Goal: Information Seeking & Learning: Understand process/instructions

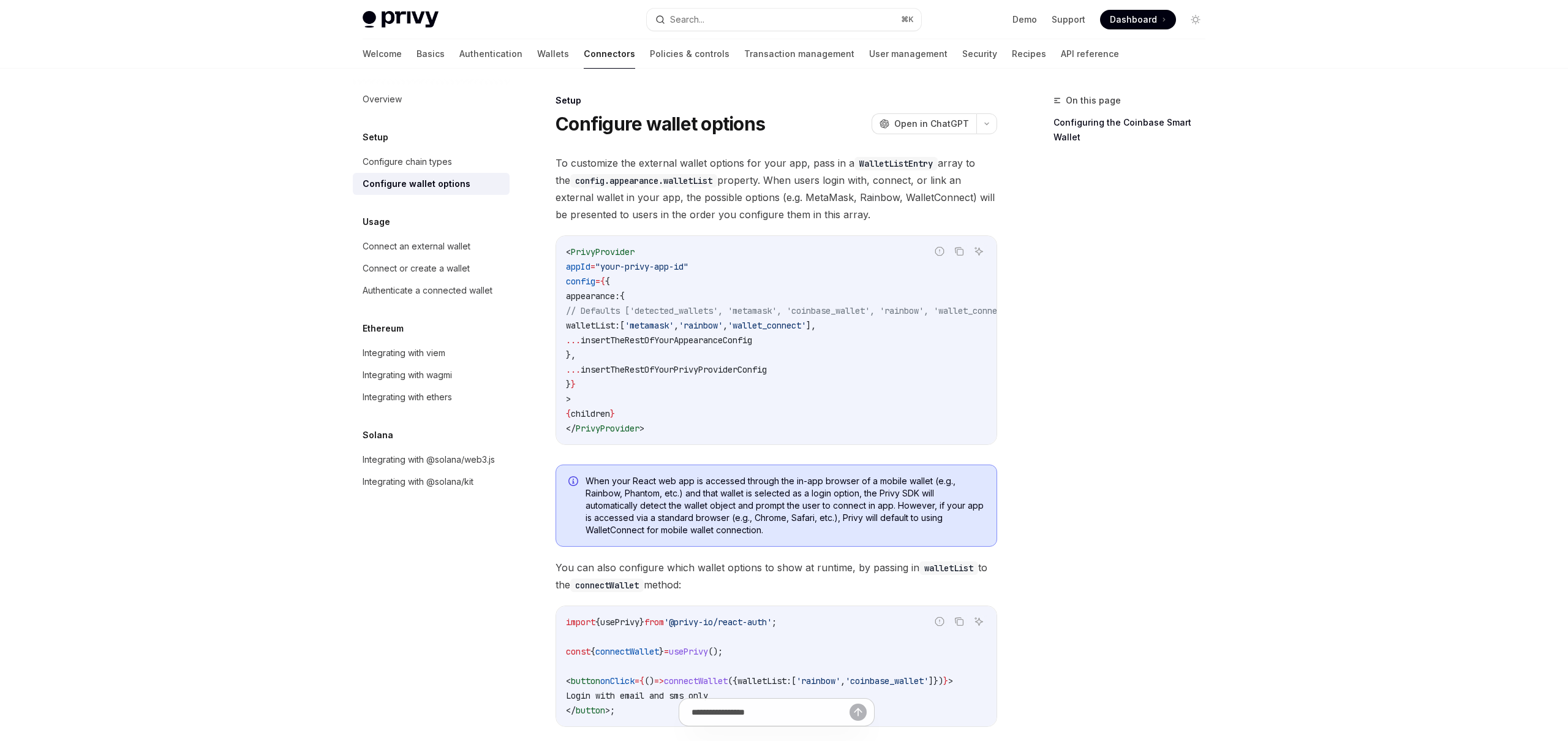
scroll to position [1413, 0]
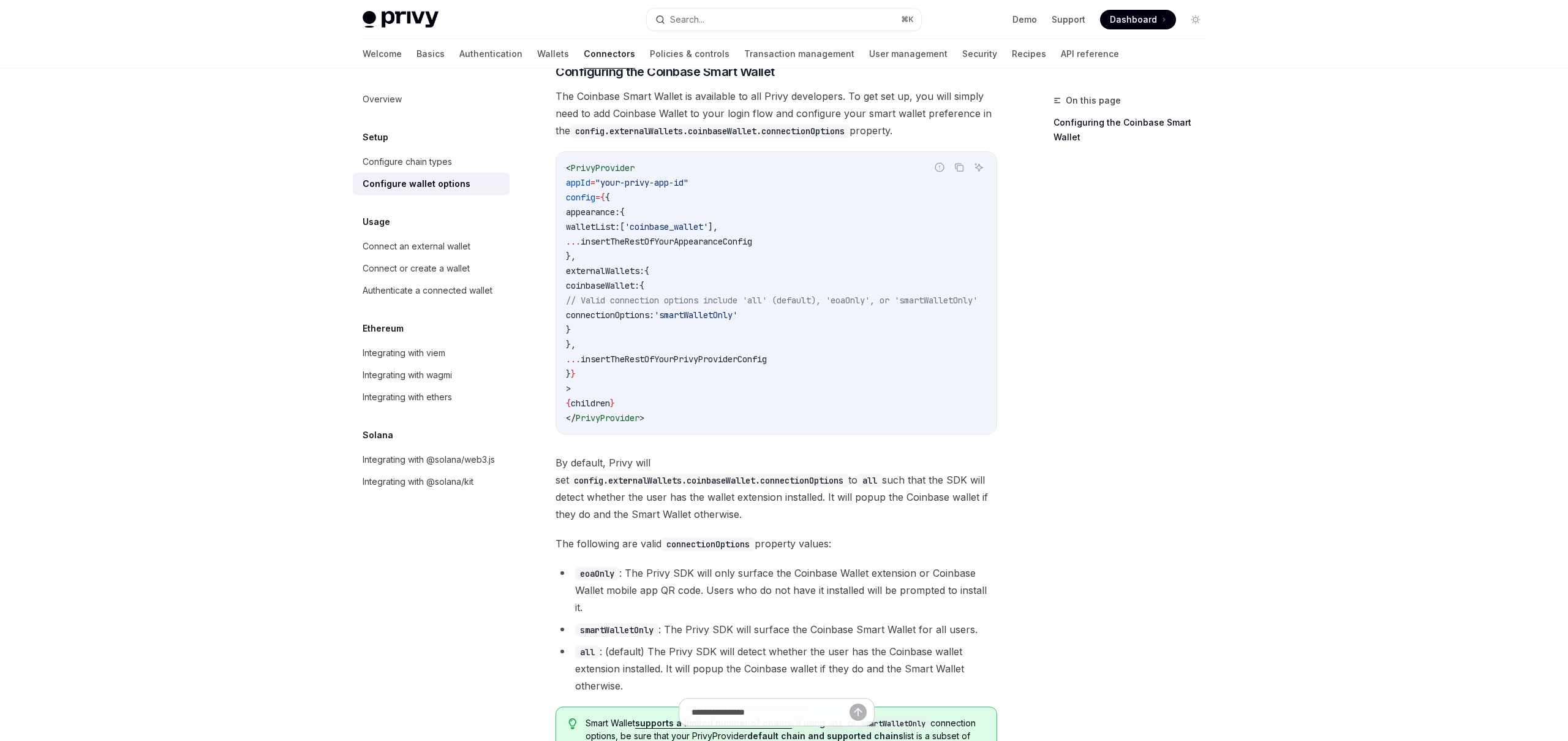
type textarea "*"
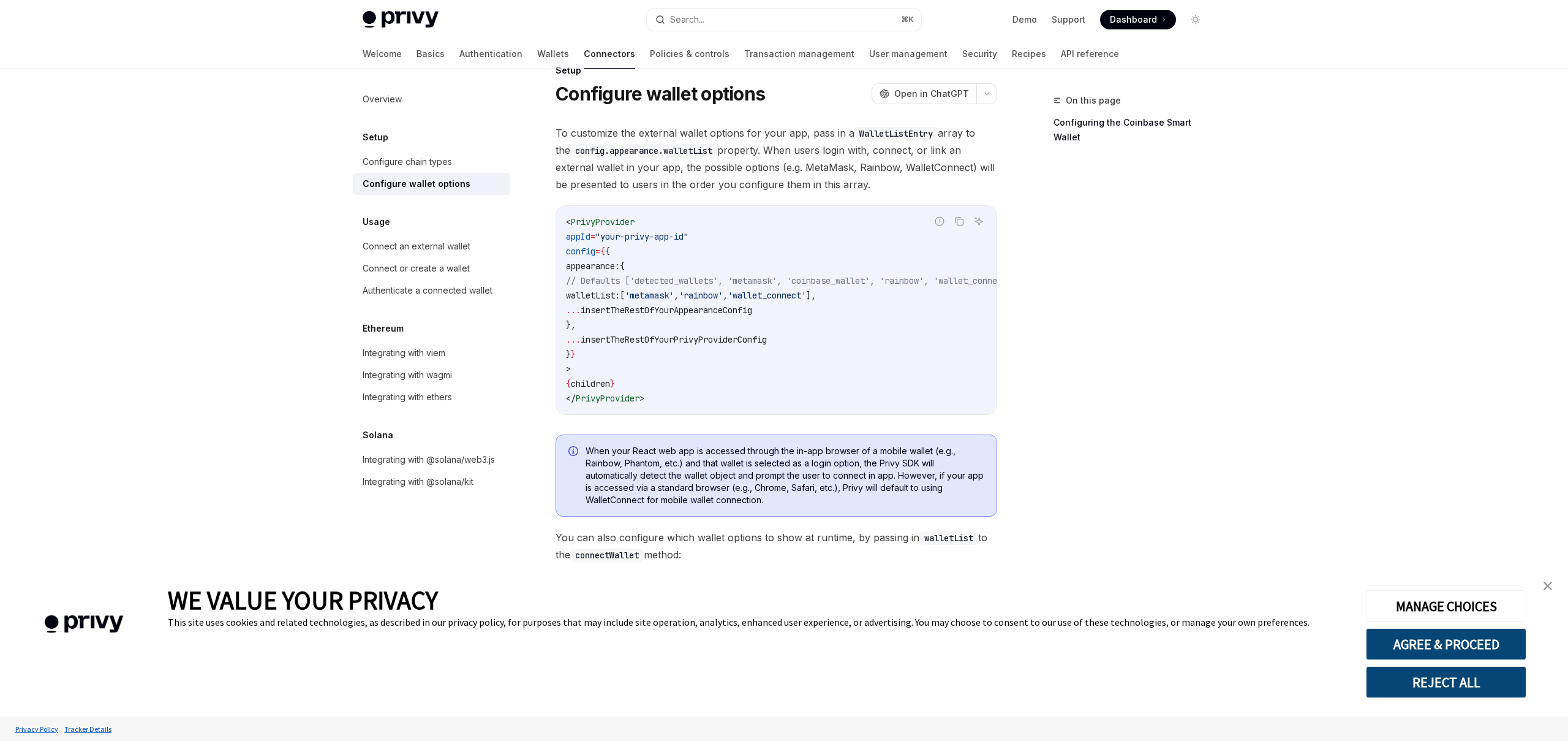
scroll to position [24, 0]
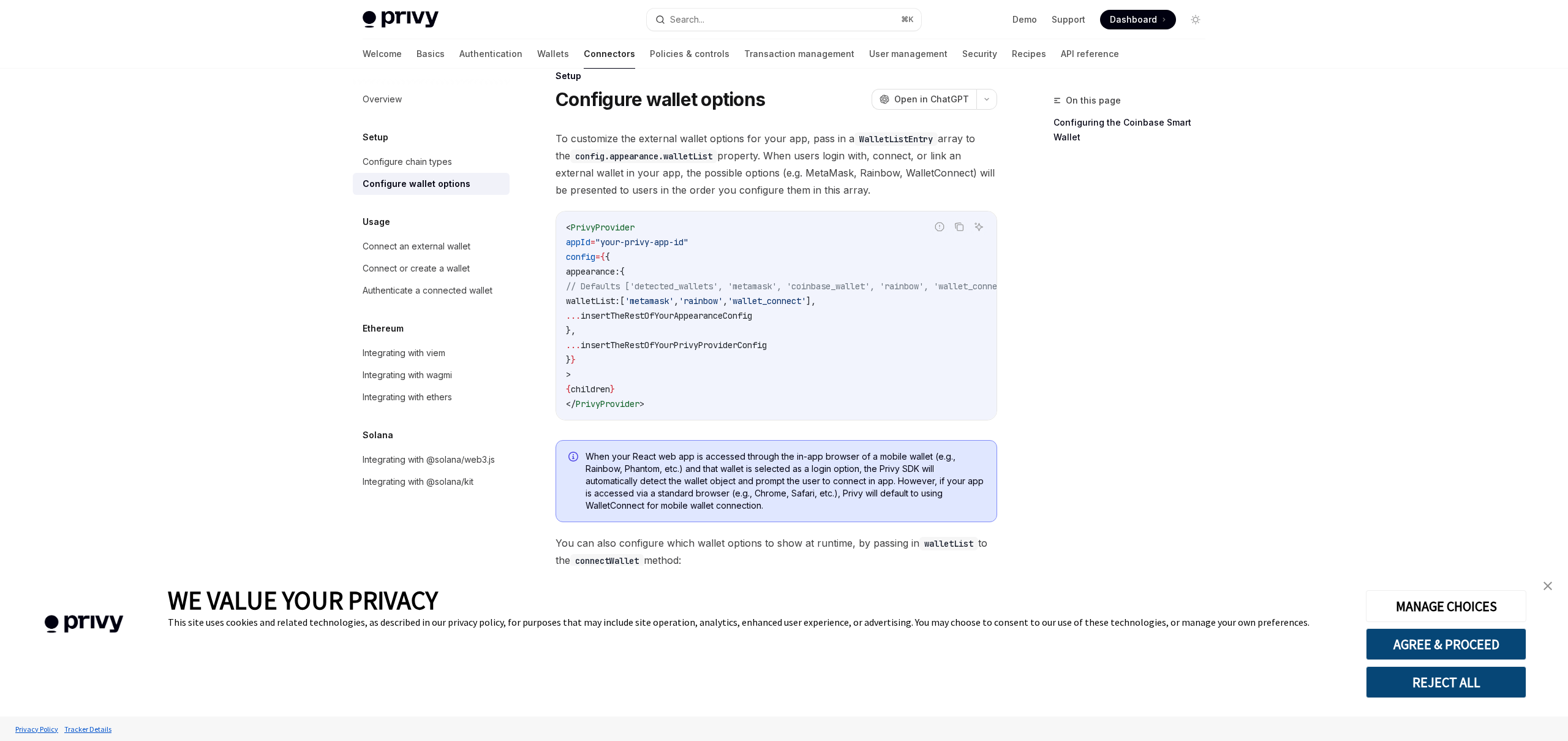
click at [674, 303] on span "'metamask'" at bounding box center [649, 301] width 49 height 11
click at [723, 301] on span "'rainbow'" at bounding box center [700, 301] width 44 height 11
click at [806, 296] on span "'wallet_connect'" at bounding box center [767, 301] width 79 height 11
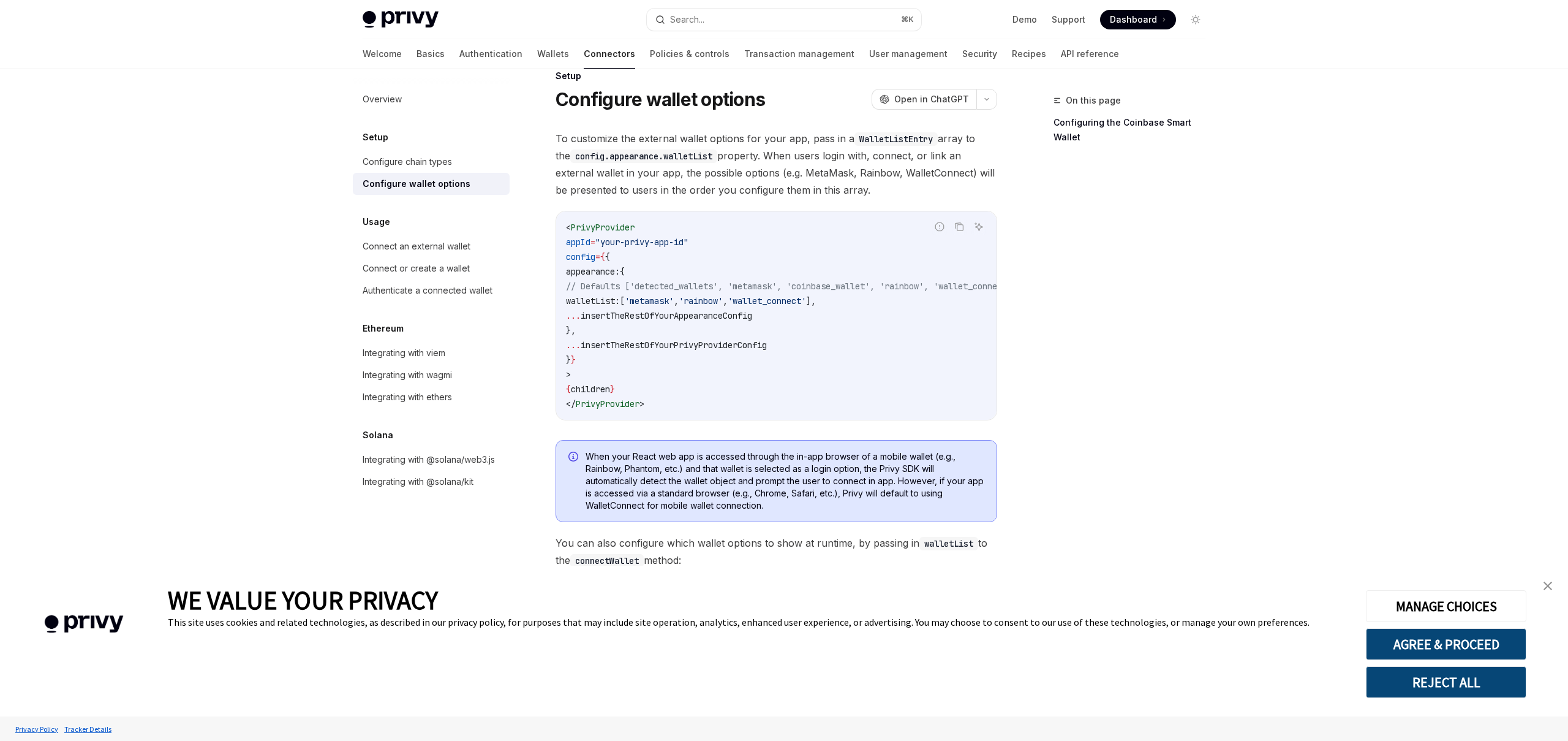
click at [806, 296] on span "'wallet_connect'" at bounding box center [767, 301] width 79 height 11
click at [821, 357] on code "< PrivyProvider appId = "your-privy-app-id" config = { { appearance: { // Defau…" at bounding box center [806, 315] width 481 height 191
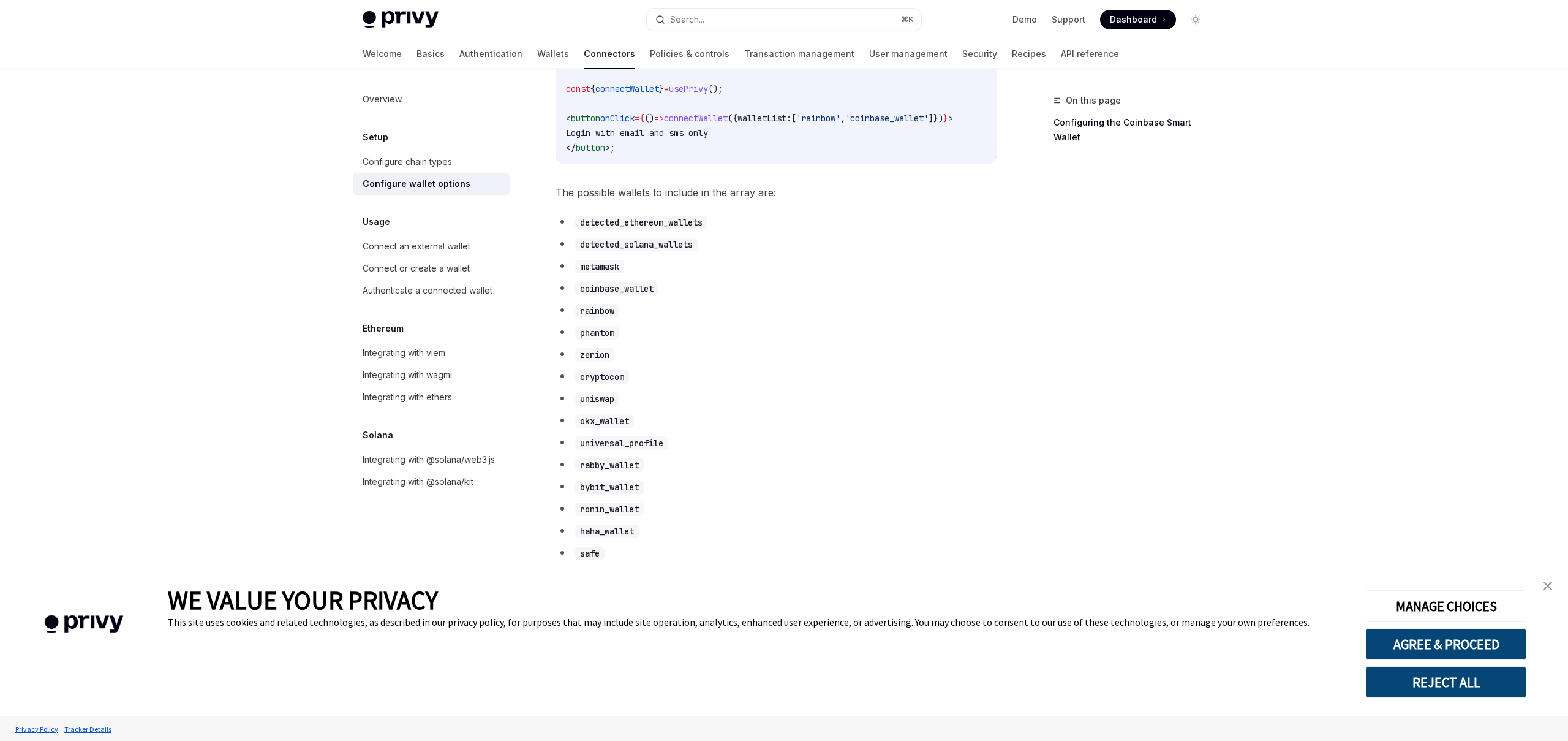
scroll to position [554, 0]
click at [636, 238] on code "detected_ethereum_wallets" at bounding box center [641, 231] width 132 height 14
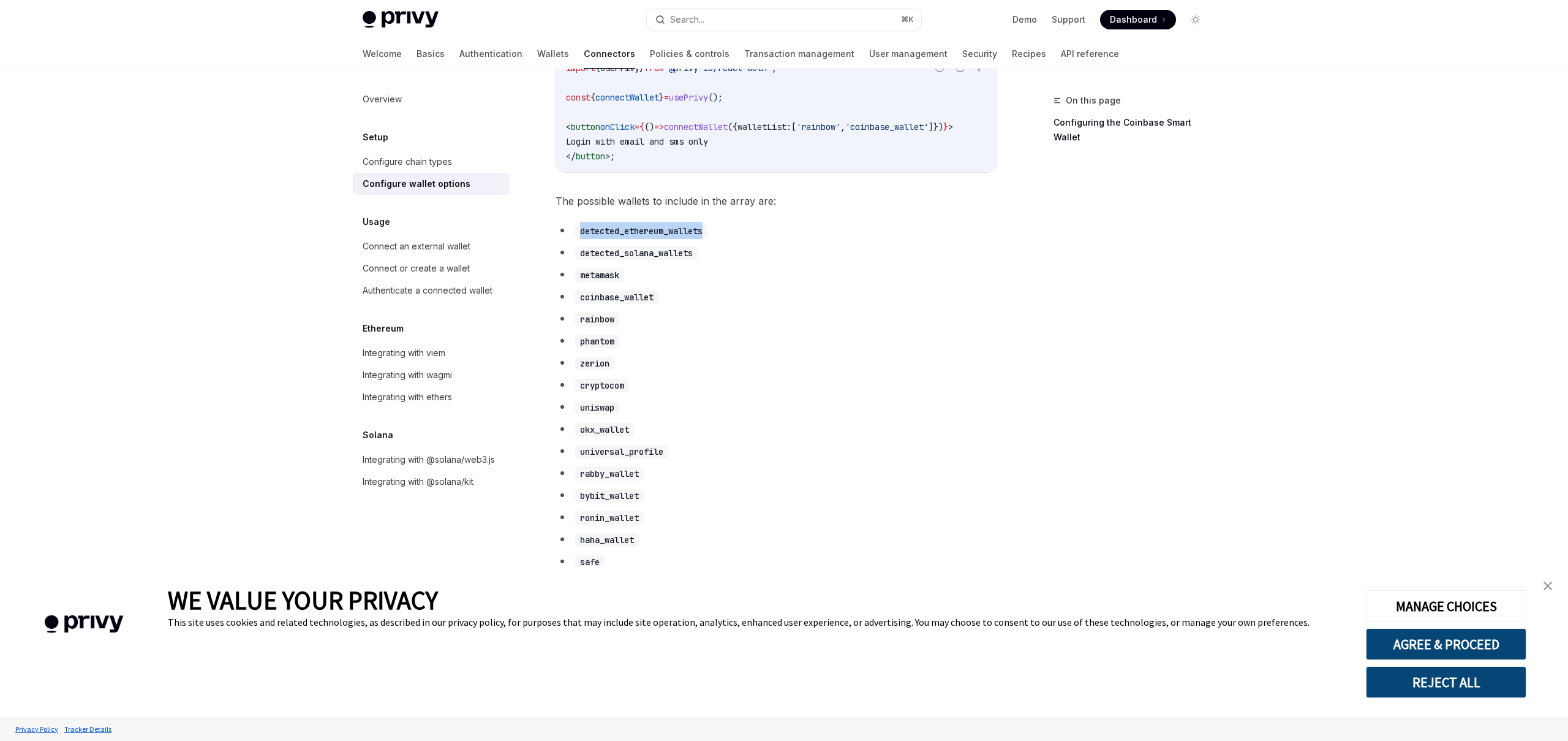
copy code "detected_ethereum_wallets"
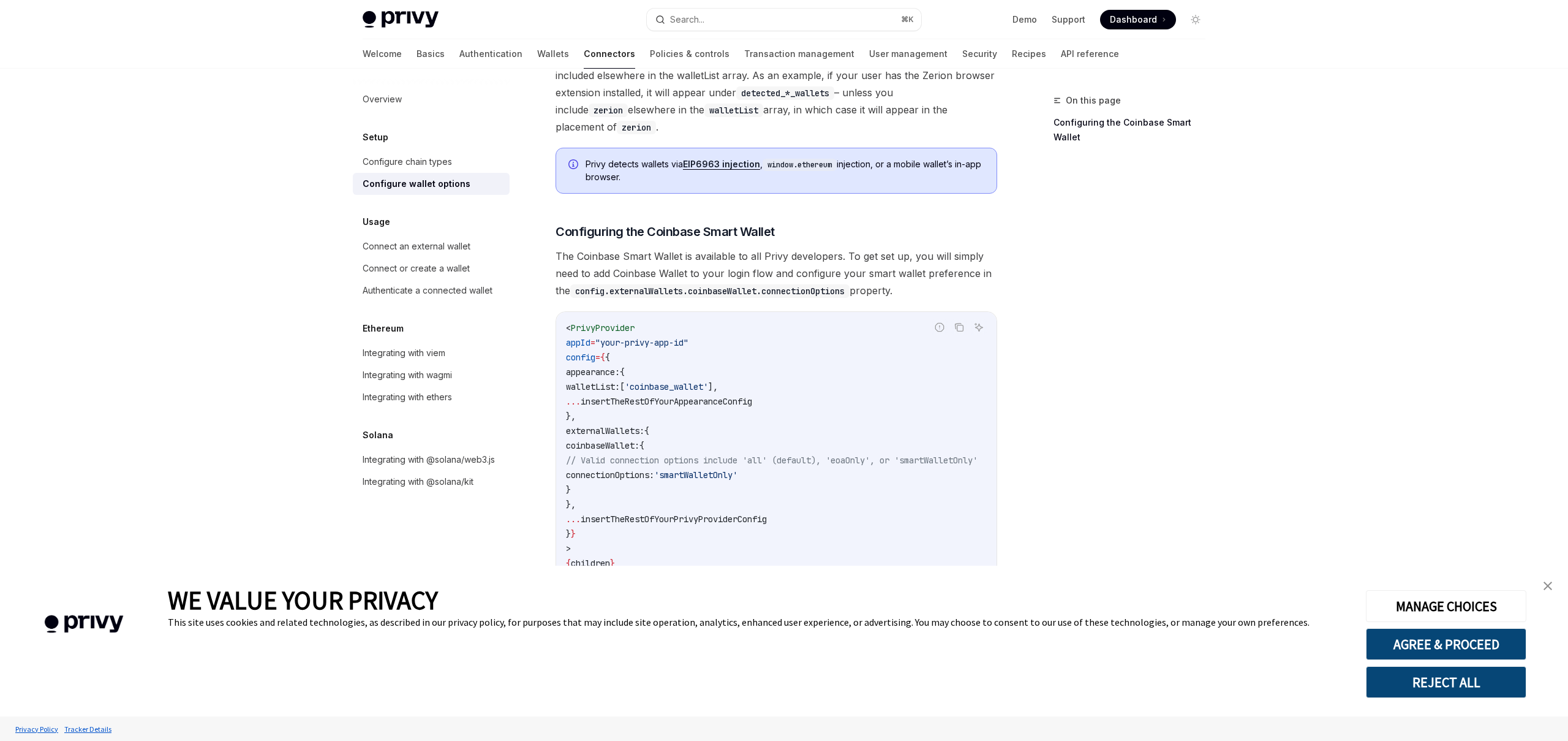
scroll to position [1252, 0]
click at [700, 383] on span "'coinbase_wallet'" at bounding box center [666, 388] width 83 height 11
copy span "coinbase_wallet"
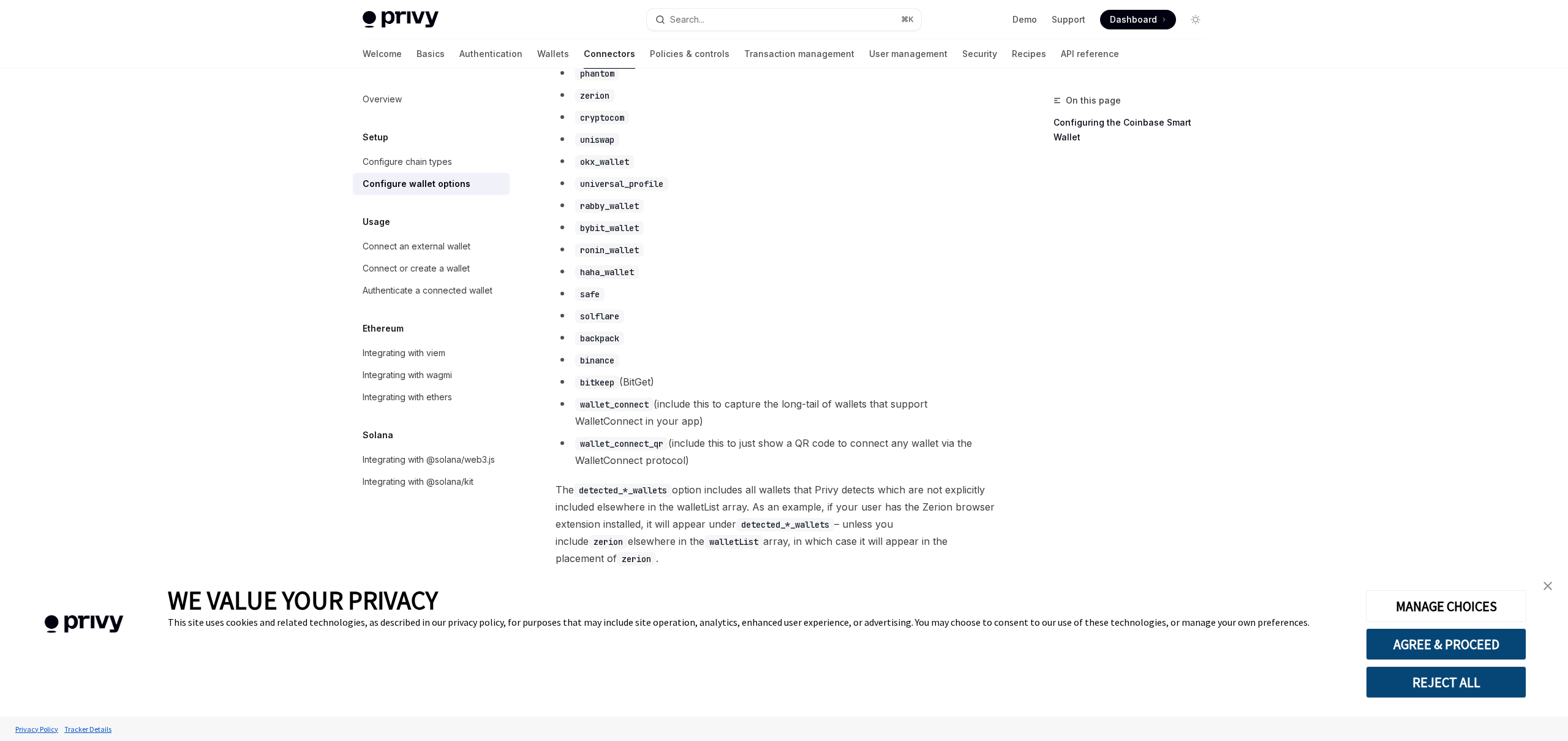
scroll to position [808, 0]
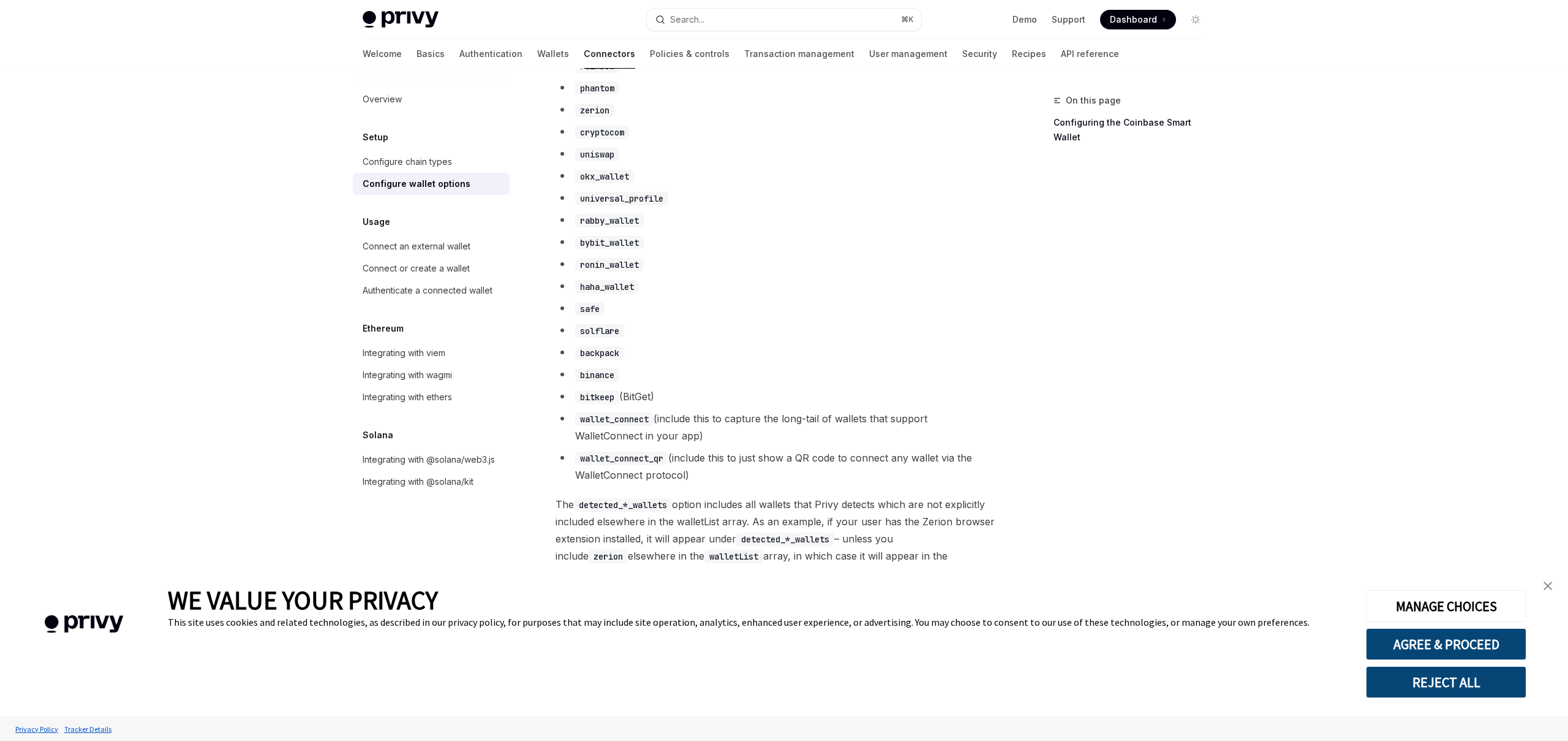
click at [603, 183] on code "okx_wallet" at bounding box center [605, 177] width 59 height 14
copy code "okx_wallet"
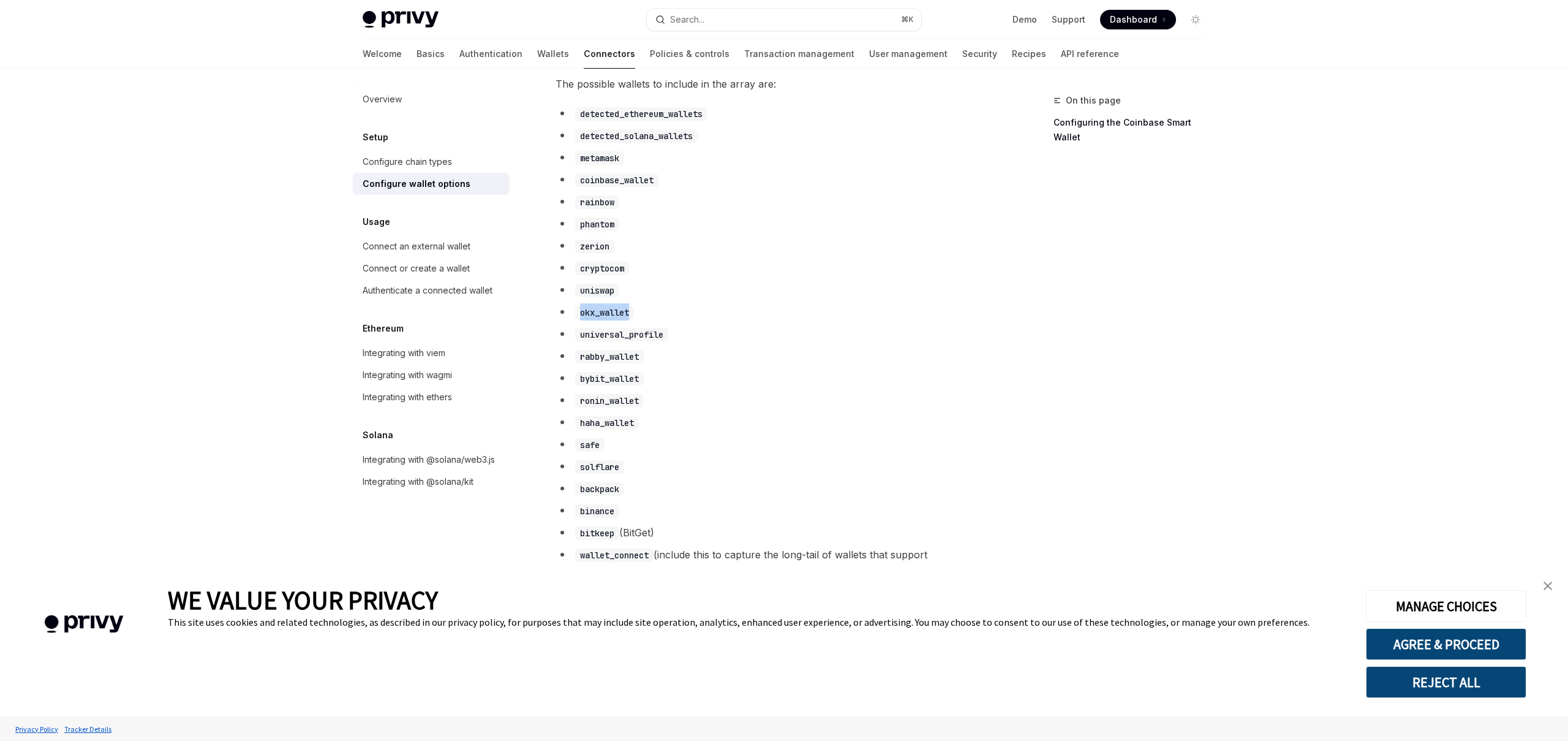
scroll to position [670, 0]
click at [651, 119] on code "detected_ethereum_wallets" at bounding box center [641, 115] width 132 height 14
copy code "detected_ethereum_wallets"
click at [614, 144] on code "detected_solana_wallets" at bounding box center [636, 138] width 122 height 14
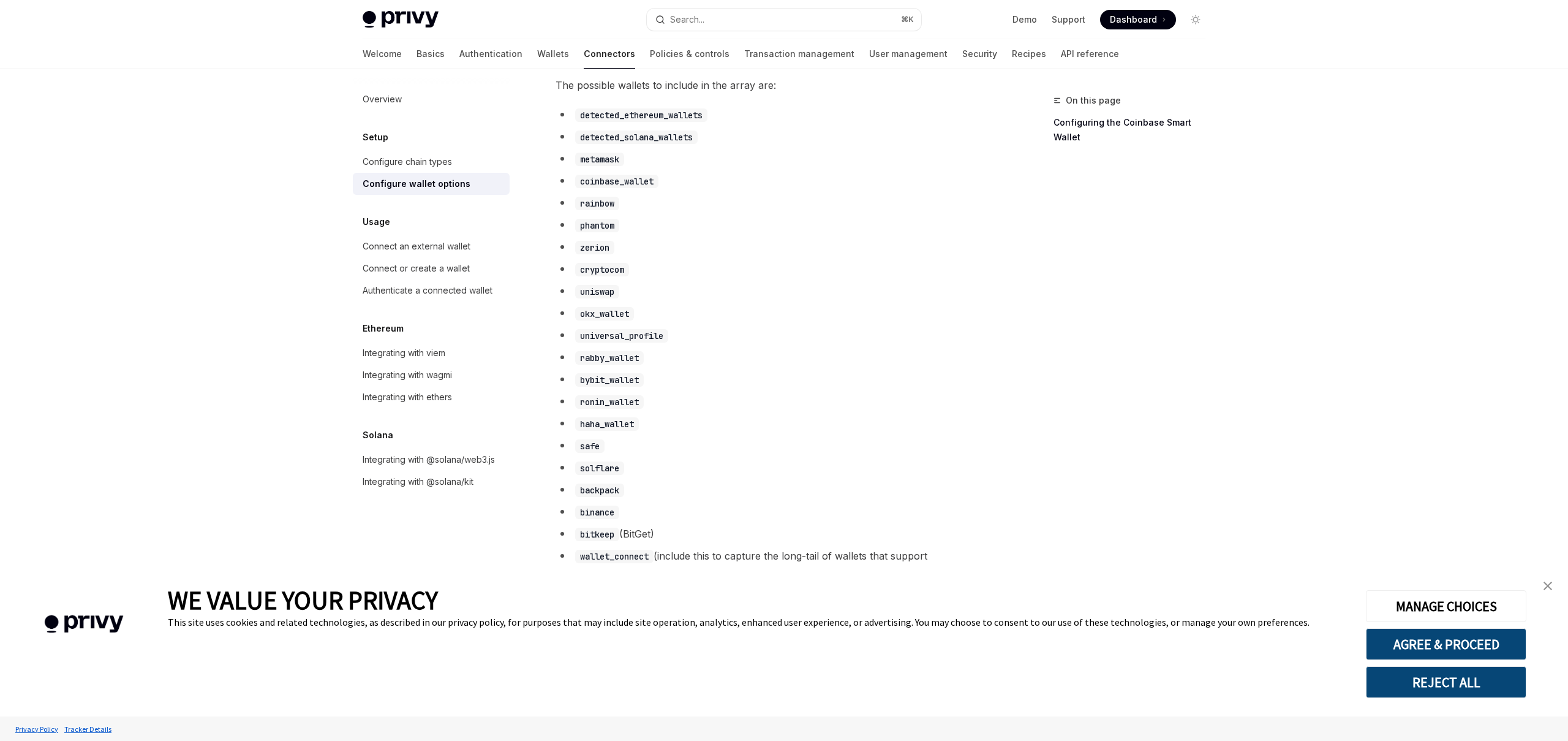
click at [614, 144] on code "detected_solana_wallets" at bounding box center [636, 138] width 122 height 14
copy code "detected_solana_wallets"
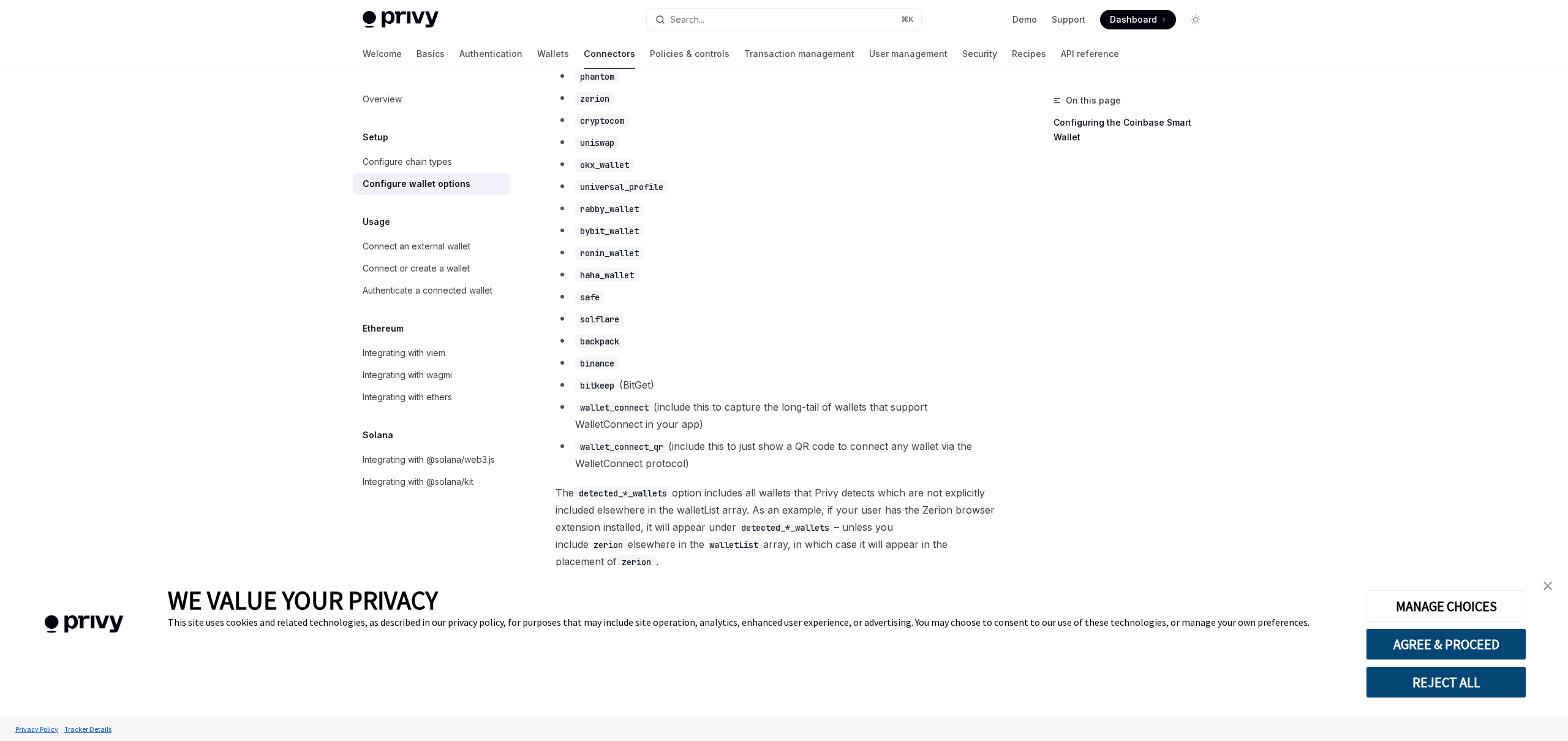
scroll to position [820, 0]
click at [623, 414] on code "wallet_connect" at bounding box center [614, 407] width 79 height 14
copy code "wallet_connect"
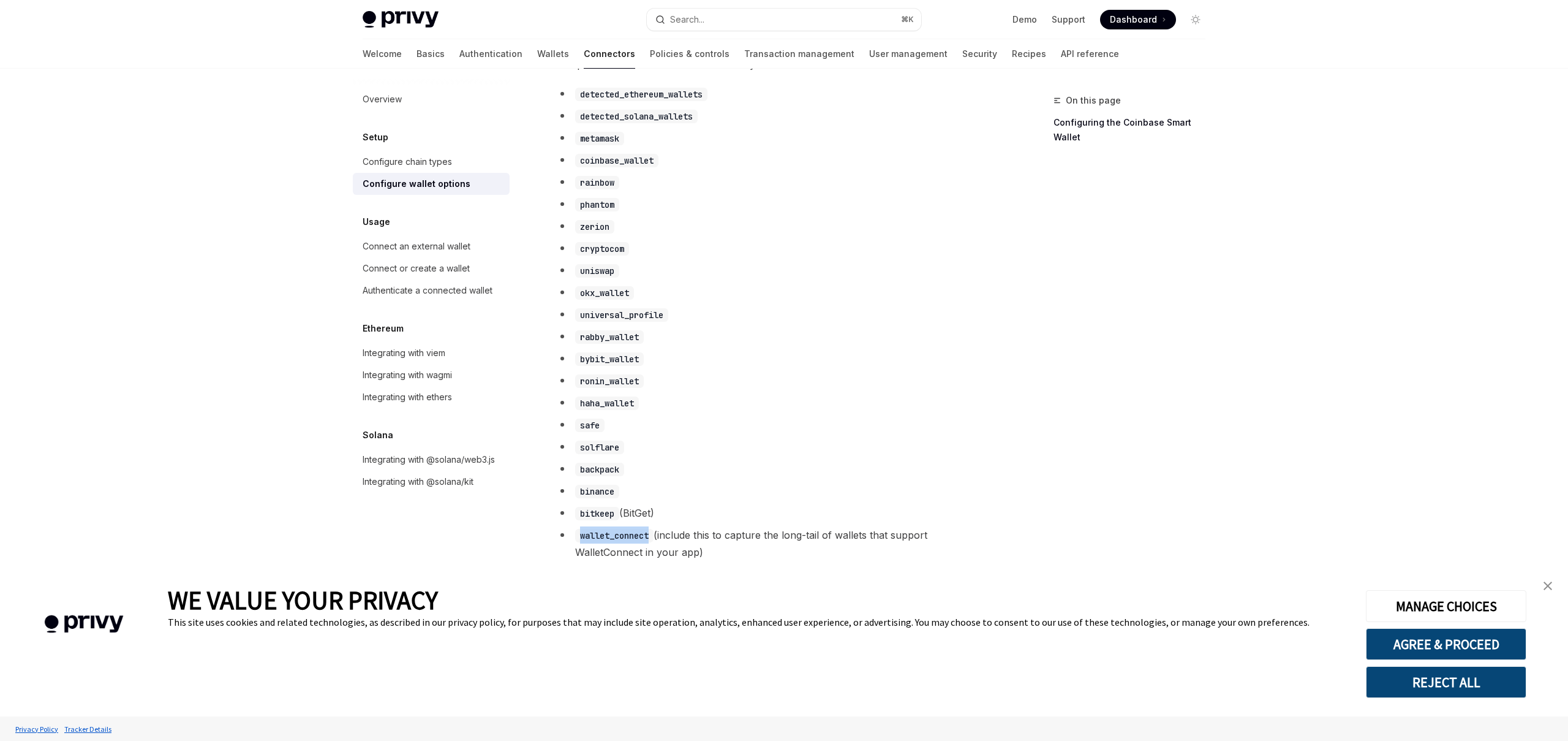
scroll to position [694, 0]
copy code "wallet_connect"
